Goal: Navigation & Orientation: Find specific page/section

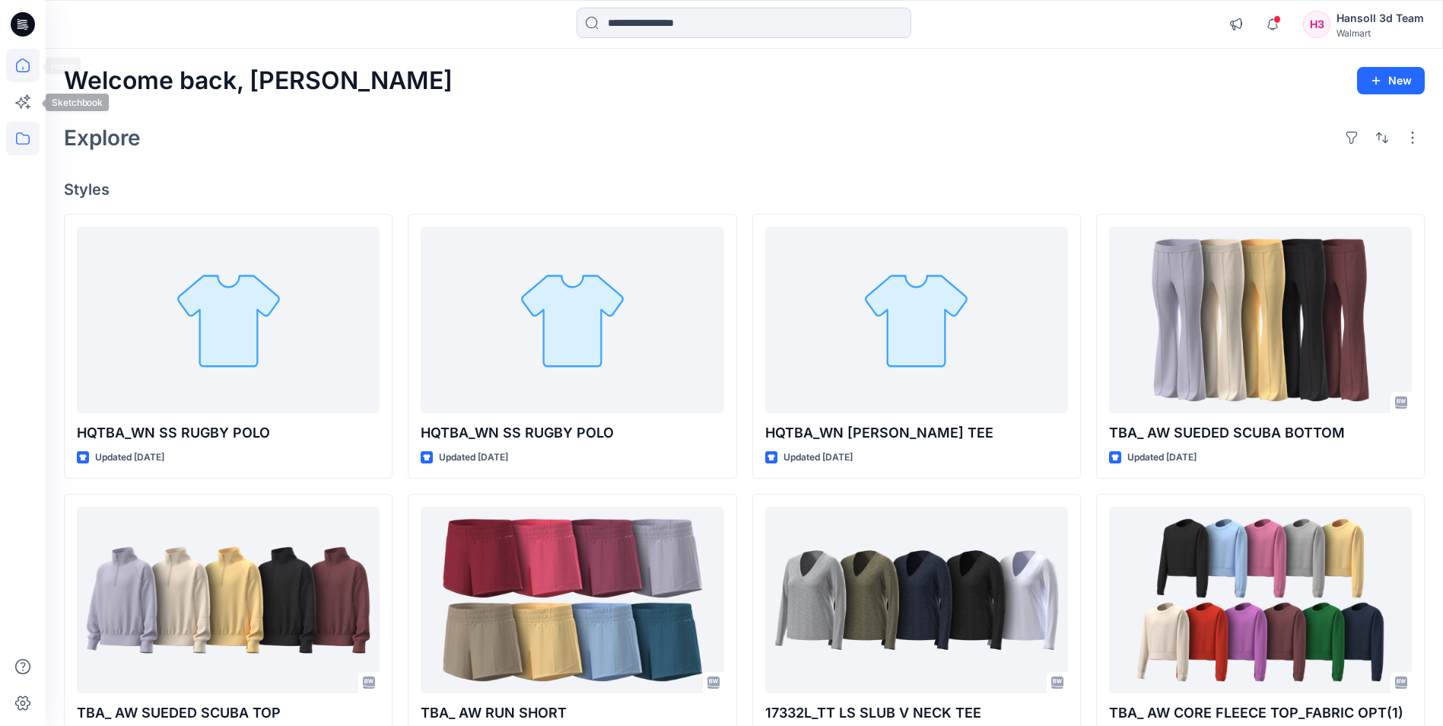
click at [30, 137] on icon at bounding box center [22, 138] width 33 height 33
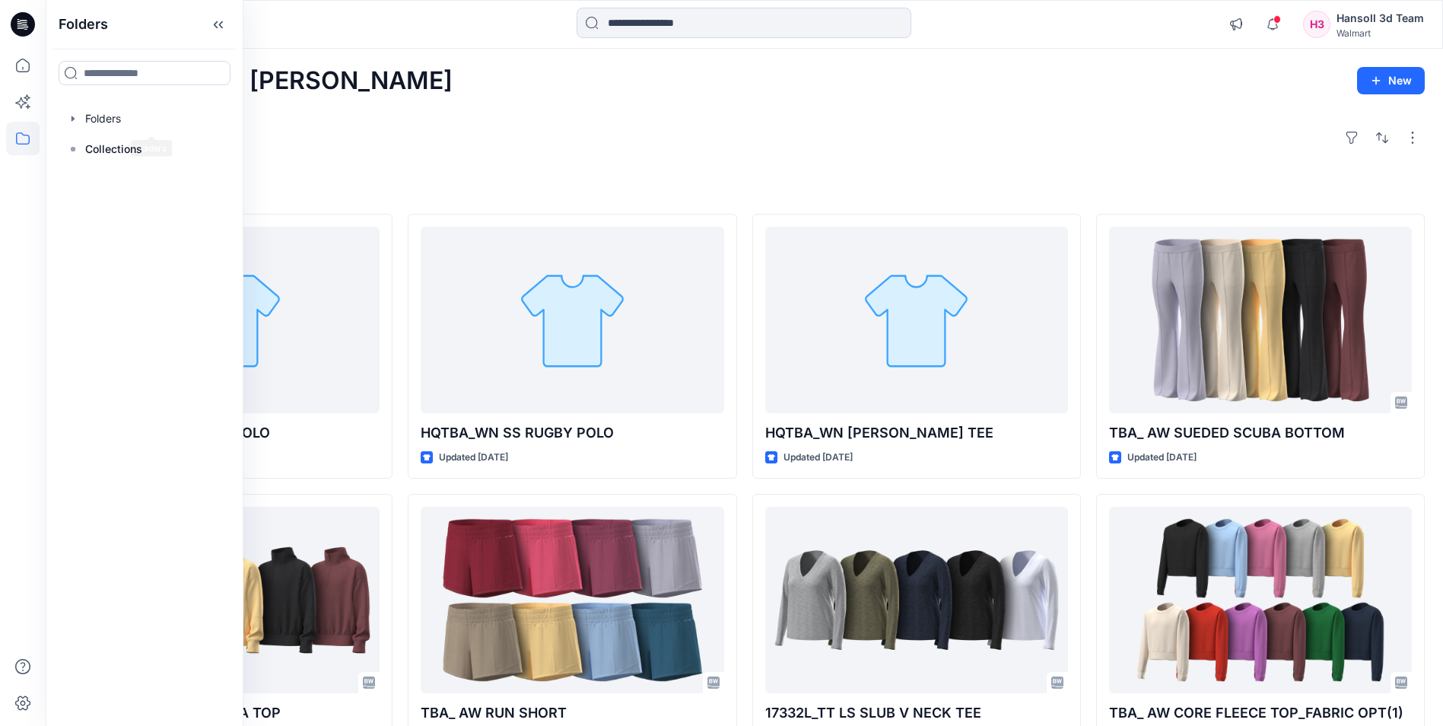
click at [100, 109] on div at bounding box center [144, 118] width 173 height 30
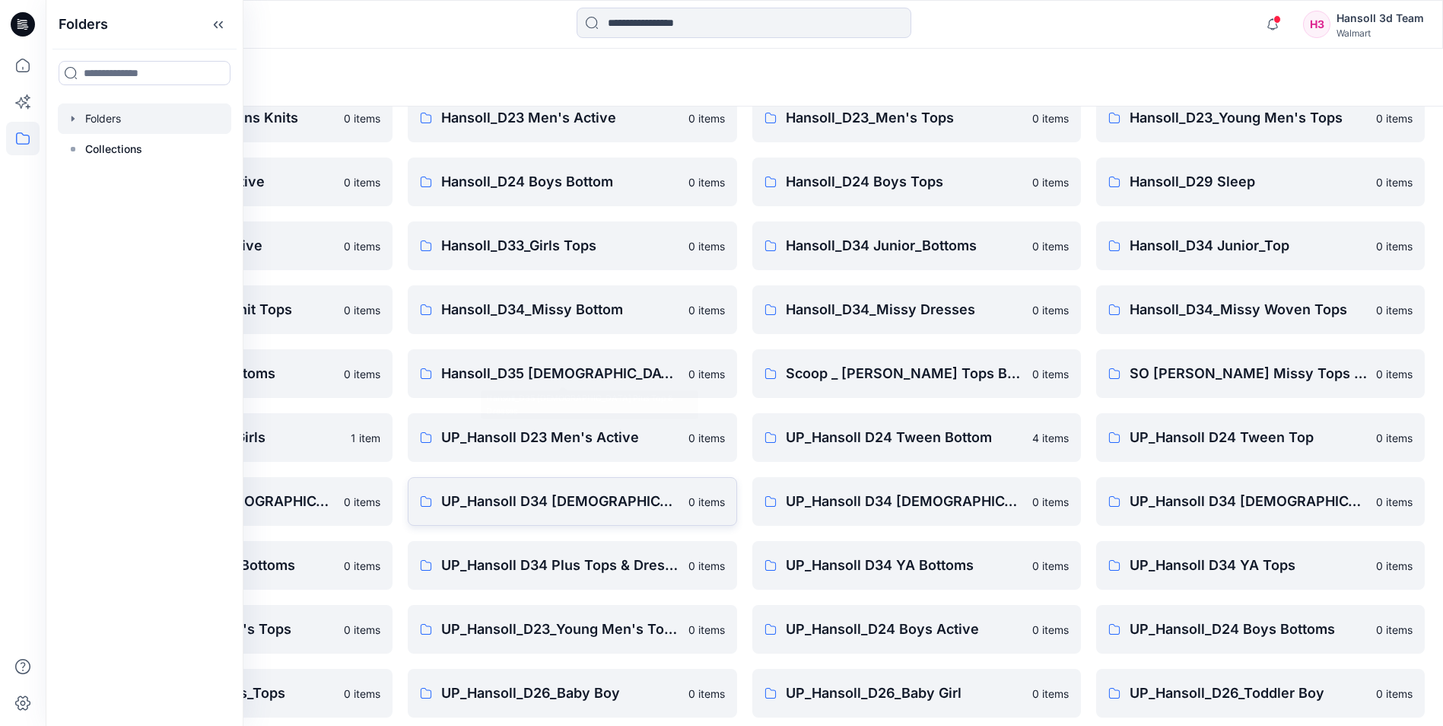
scroll to position [211, 0]
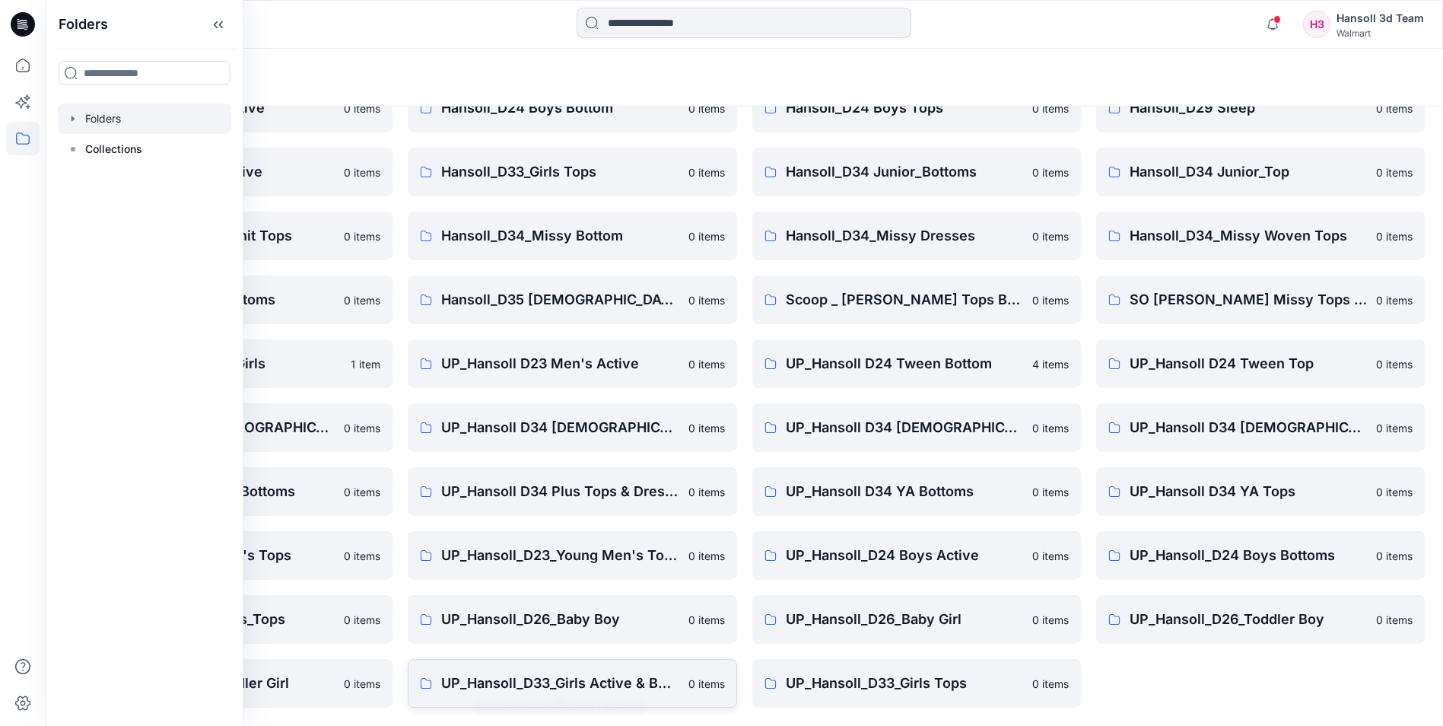
click at [614, 680] on p "UP_Hansoll_D33_Girls Active & Bottoms" at bounding box center [559, 682] width 237 height 21
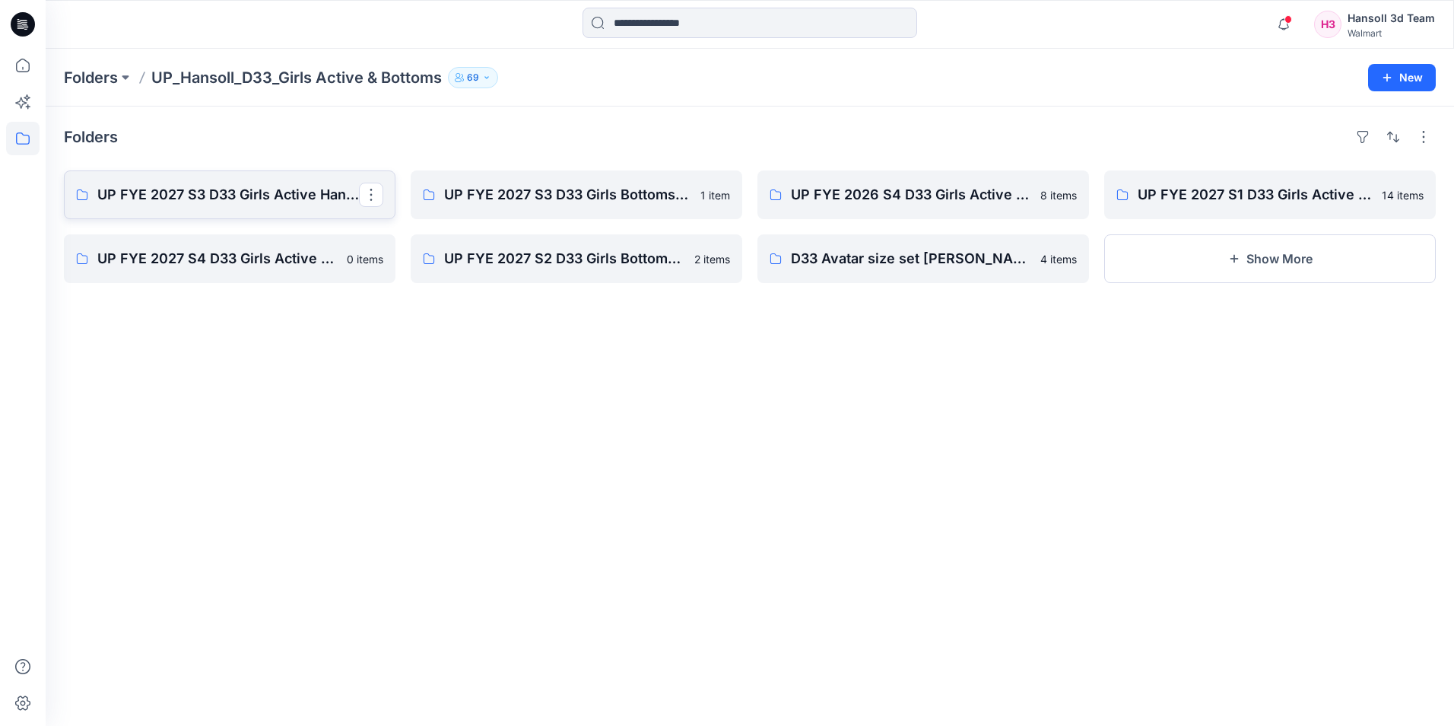
click at [295, 217] on link "UP FYE 2027 S3 D33 Girls Active Hansoll" at bounding box center [230, 194] width 332 height 49
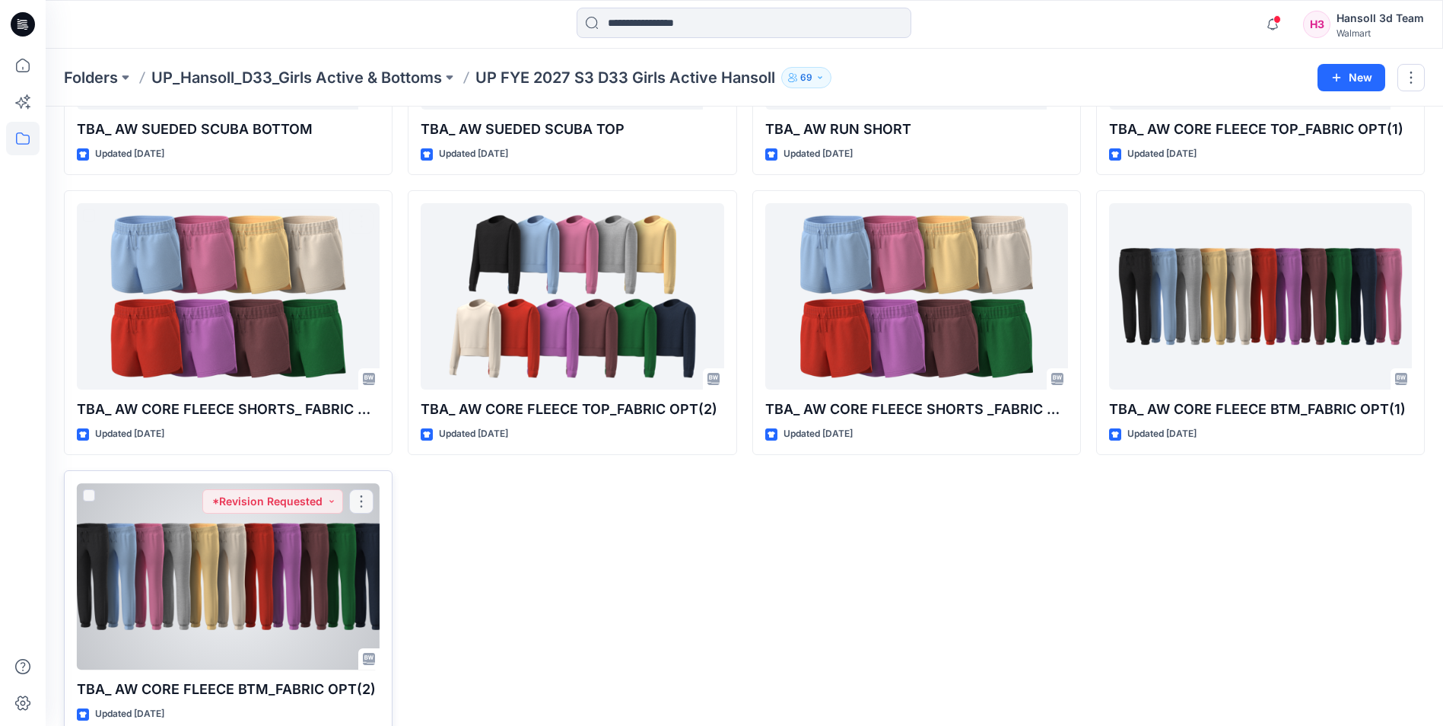
scroll to position [288, 0]
